Goal: Task Accomplishment & Management: Manage account settings

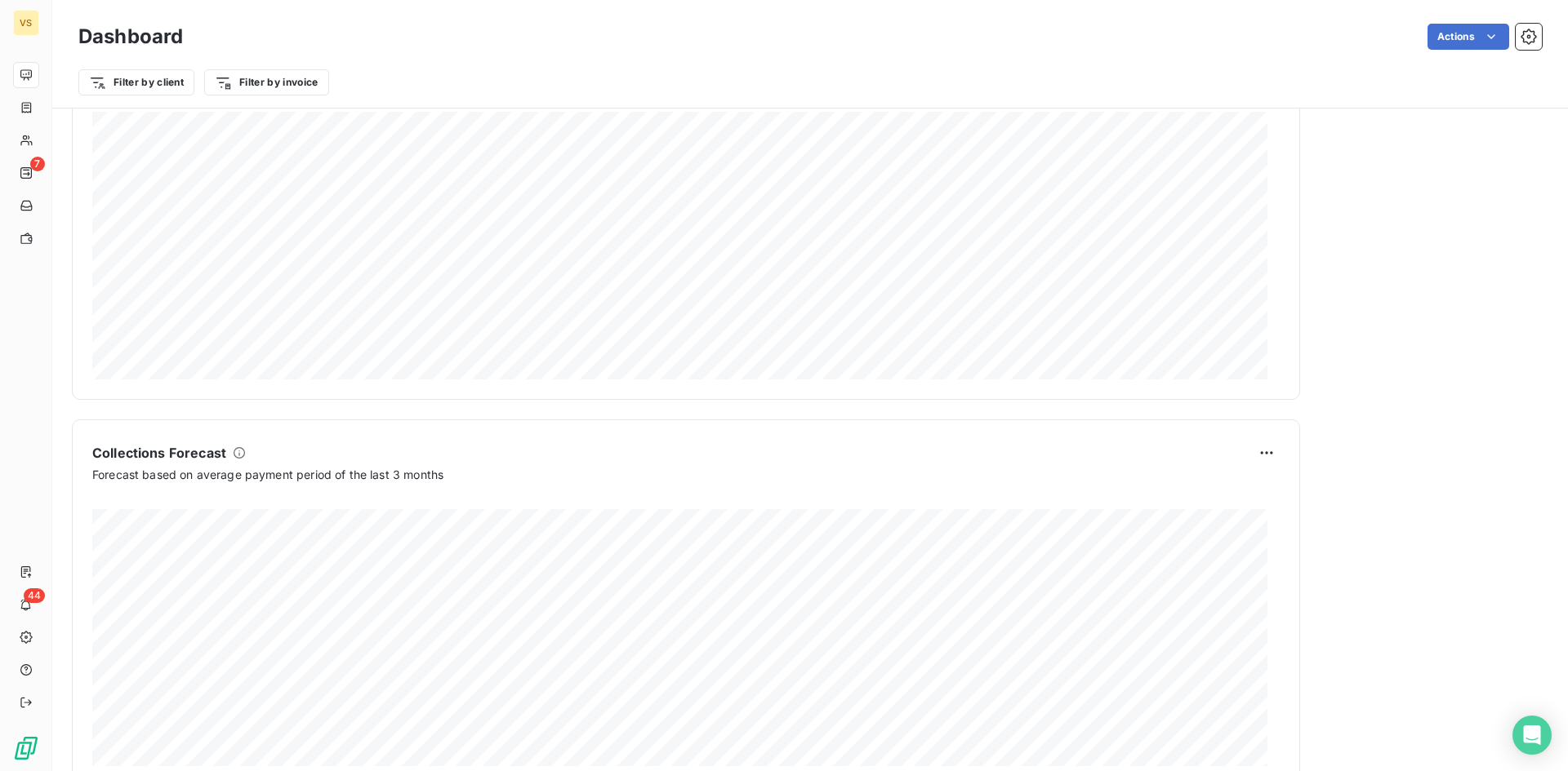
scroll to position [738, 0]
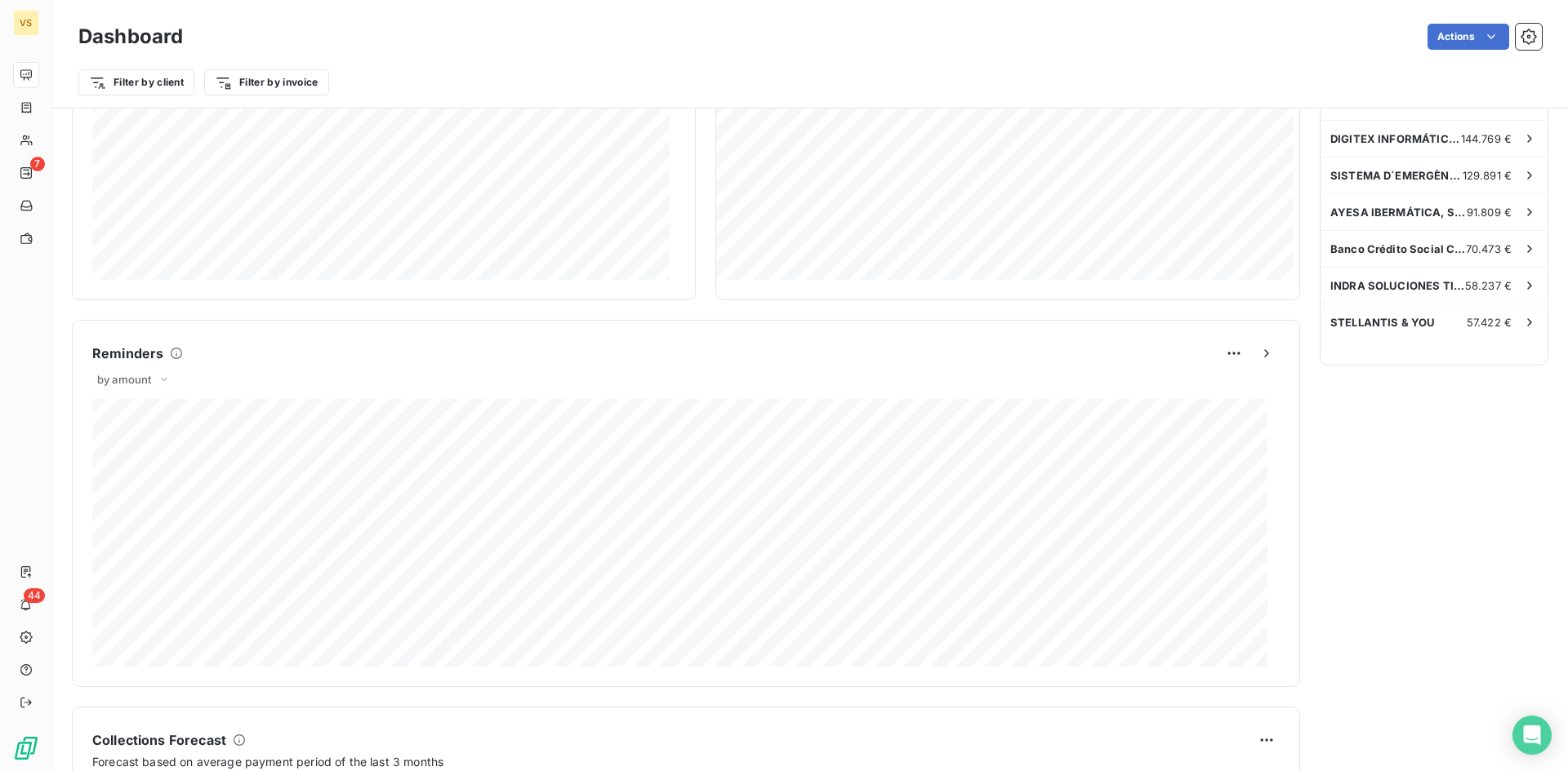
scroll to position [819, 0]
